Goal: Communication & Community: Ask a question

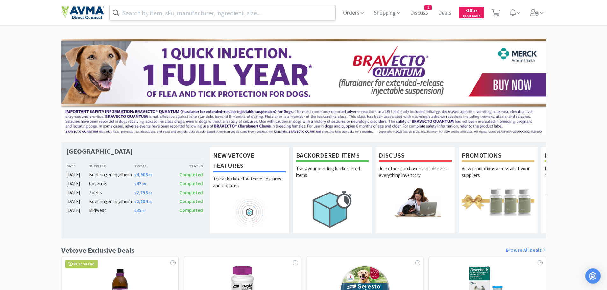
click at [149, 14] on input "text" at bounding box center [223, 12] width 226 height 15
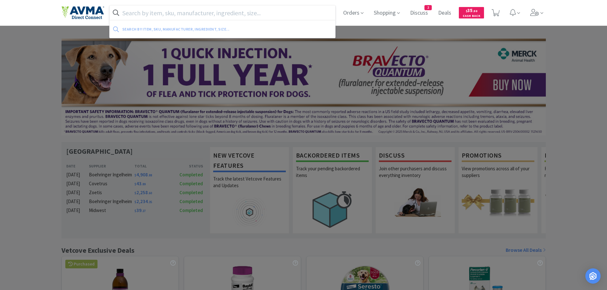
click at [150, 15] on input "text" at bounding box center [223, 12] width 226 height 15
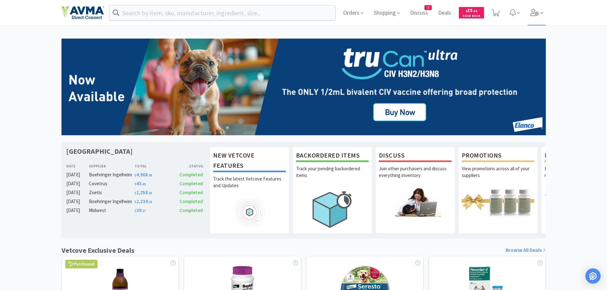
click at [542, 11] on icon at bounding box center [541, 13] width 3 height 6
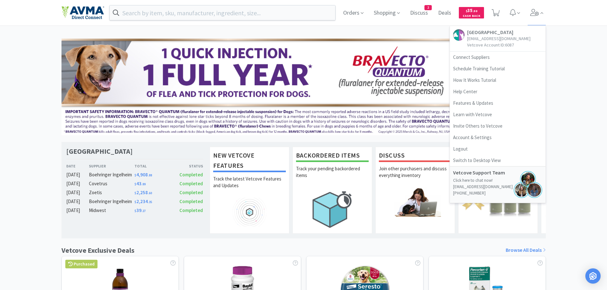
click at [583, 61] on div "Imperial Animal Hospital Date Supplier Total Status [DATE] Boehringer Ingelheim…" at bounding box center [303, 281] width 607 height 485
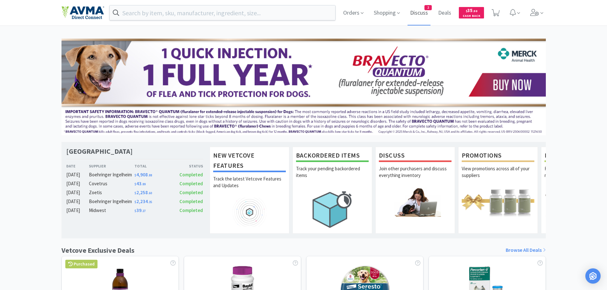
click at [423, 11] on span "Discuss" at bounding box center [419, 12] width 23 height 25
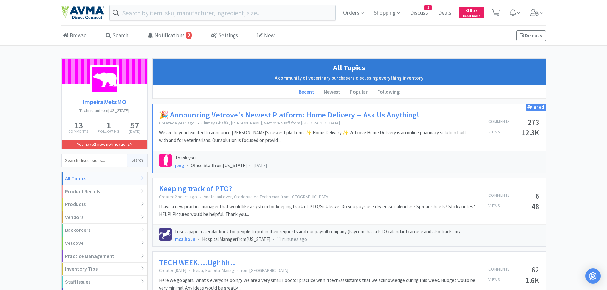
click at [88, 162] on input at bounding box center [94, 160] width 65 height 13
type input "adapet"
click at [139, 163] on button "Search" at bounding box center [137, 160] width 20 height 13
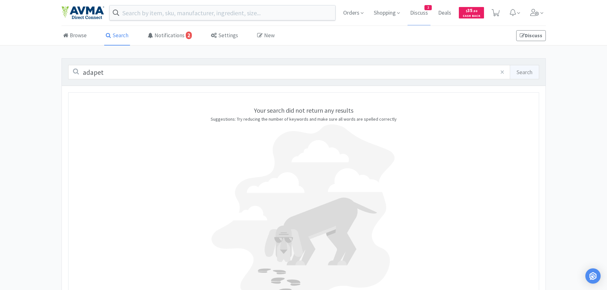
click at [126, 75] on input "adapet" at bounding box center [303, 72] width 471 height 14
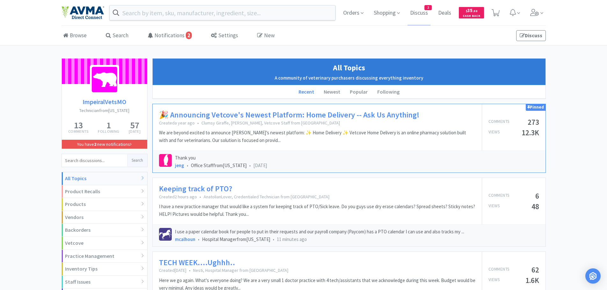
click at [530, 35] on link "Discuss" at bounding box center [531, 35] width 30 height 11
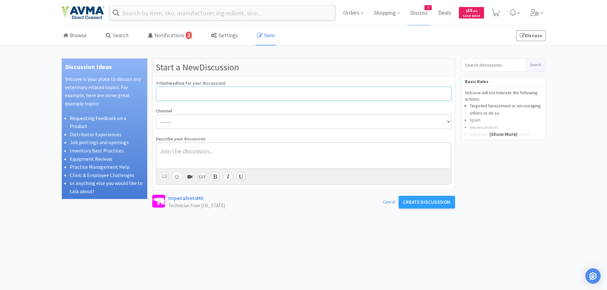
click at [180, 93] on input at bounding box center [304, 94] width 296 height 14
type input "Adapet Blood Glucose Monitor"
click at [448, 121] on select "------ Trouble Finding Items Help me out? Continuing Education (CE) Clinic Mark…" at bounding box center [304, 122] width 296 height 14
select select "5"
click at [156, 115] on select "------ Trouble Finding Items Help me out? Continuing Education (CE) Clinic Mark…" at bounding box center [304, 122] width 296 height 14
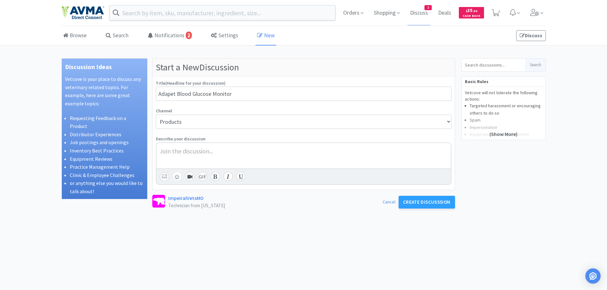
click at [227, 150] on div at bounding box center [304, 150] width 288 height 9
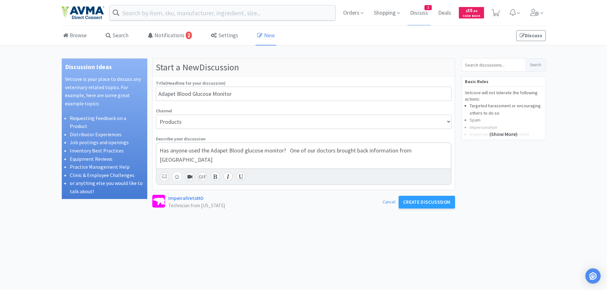
click at [408, 149] on span "Has anyone used the Adapet Blood glucose monitor? One of our doctors brought ba…" at bounding box center [286, 155] width 253 height 17
click at [426, 152] on span "Has anyone used the Adapet Blood glucose monitor? One of our doctors brought ba…" at bounding box center [293, 155] width 266 height 17
click at [282, 151] on span "Has anyone used the Adapet Blood glucose monitor? One of our doctors brought ba…" at bounding box center [293, 155] width 266 height 17
click at [358, 216] on form "Start a New Discussion Title (Headline for your discussion) Adapet Blood Glucos…" at bounding box center [303, 213] width 303 height 310
click at [283, 161] on div "Has anyone used the Adapet Blood glucose monitor it is from a company in [GEOGR…" at bounding box center [304, 155] width 288 height 18
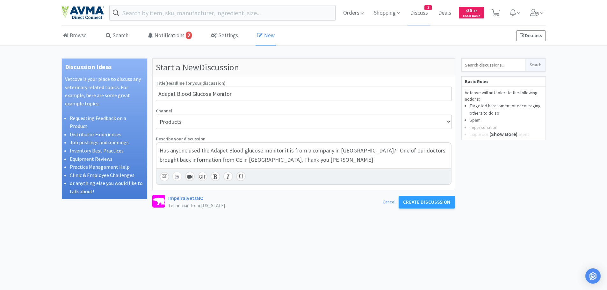
click at [263, 159] on span "Has anyone used the Adapet Blood glucose monitor it is from a company in [GEOGR…" at bounding box center [303, 155] width 287 height 17
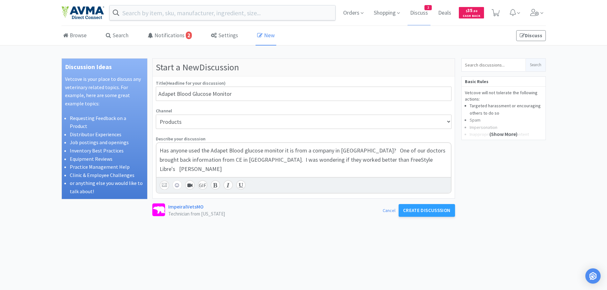
click at [380, 158] on span "Has anyone used the Adapet Blood glucose monitor it is from a company in [GEOGR…" at bounding box center [303, 160] width 287 height 26
click at [429, 211] on span "Discusssion" at bounding box center [436, 210] width 30 height 6
